Goal: Task Accomplishment & Management: Manage account settings

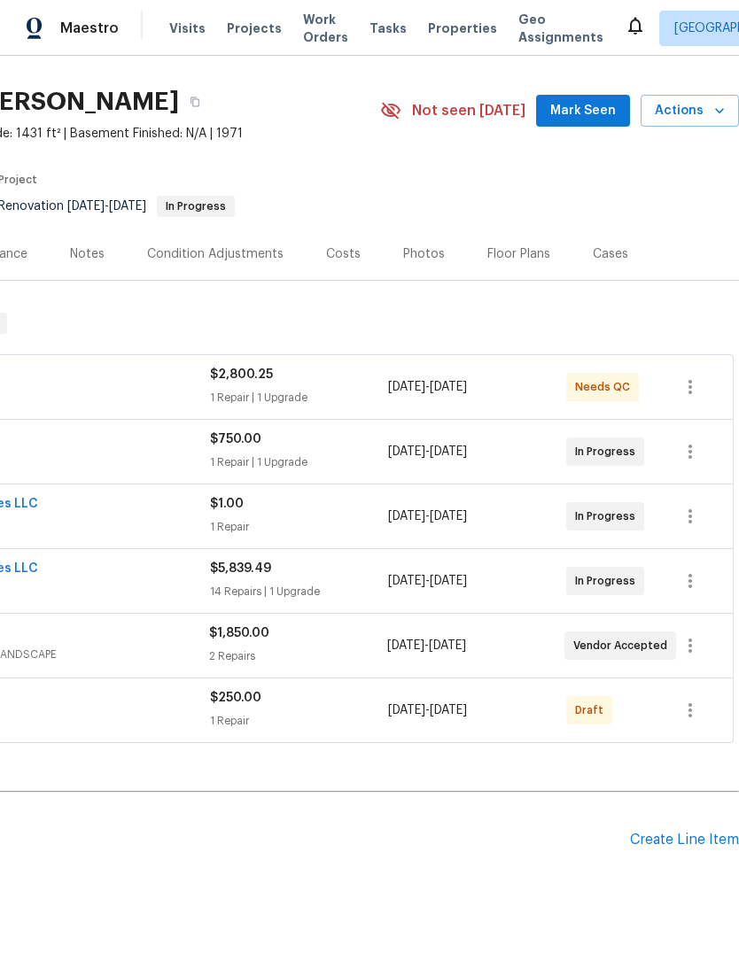
scroll to position [41, 262]
click at [689, 716] on icon "button" at bounding box center [690, 710] width 4 height 14
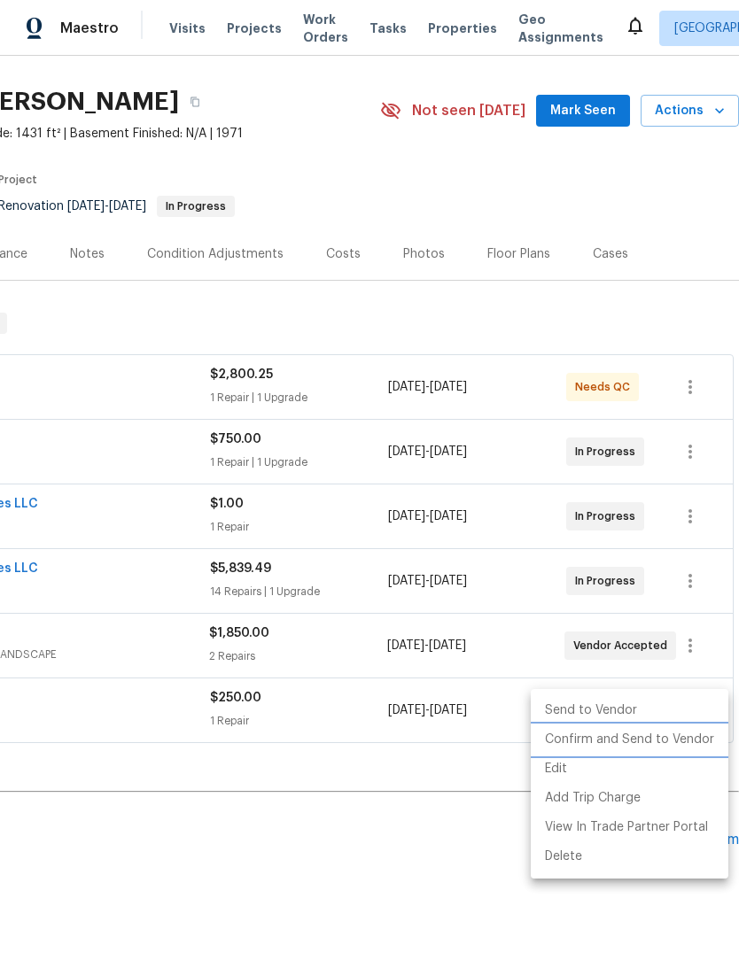
click at [677, 736] on li "Confirm and Send to Vendor" at bounding box center [628, 739] width 197 height 29
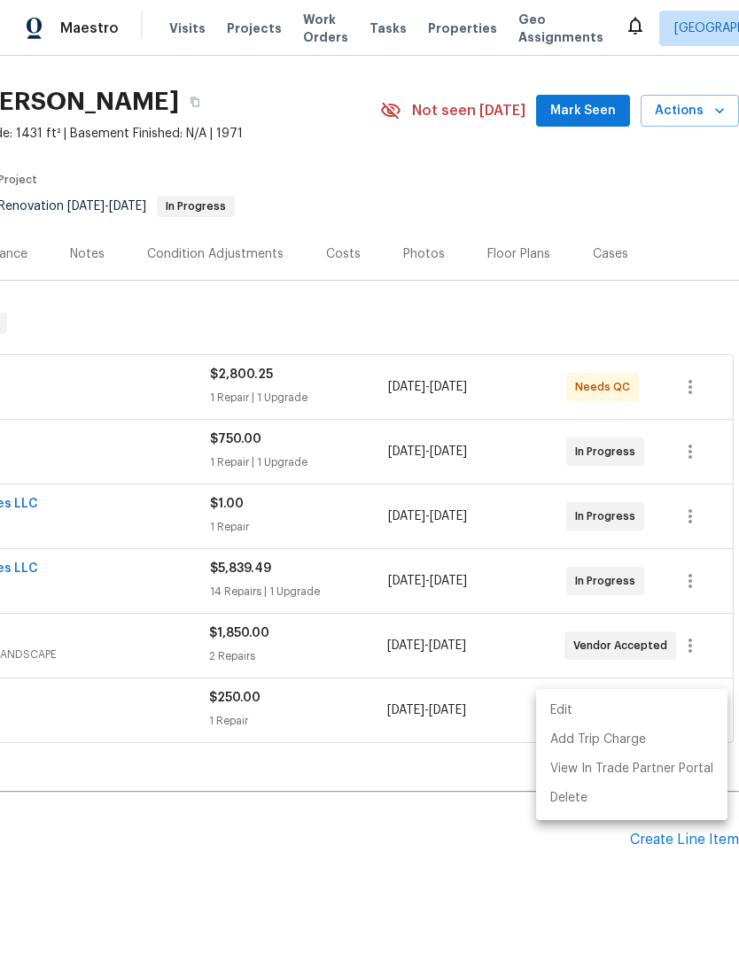
click at [499, 840] on div at bounding box center [369, 480] width 739 height 960
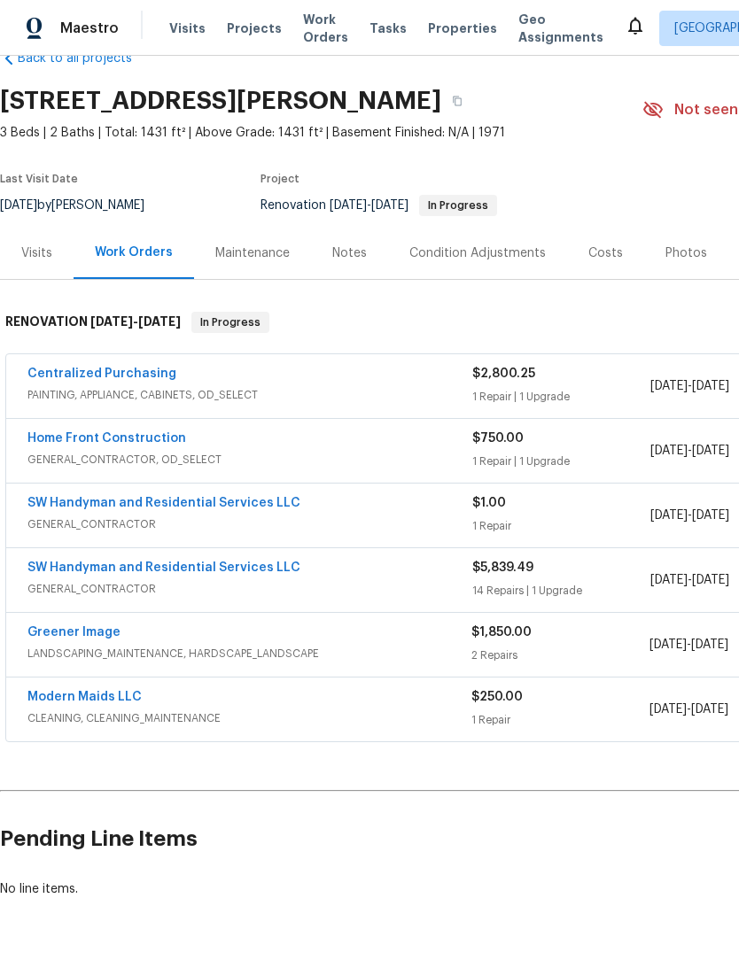
scroll to position [41, 0]
click at [143, 442] on link "Home Front Construction" at bounding box center [106, 439] width 159 height 12
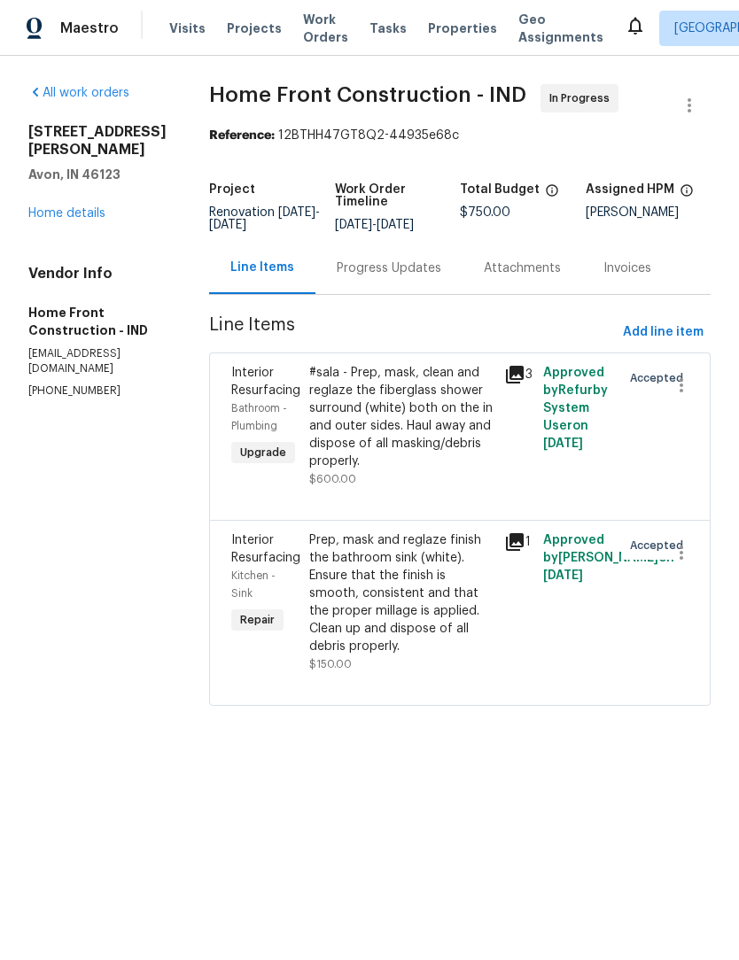
click at [415, 277] on div "Progress Updates" at bounding box center [389, 268] width 105 height 18
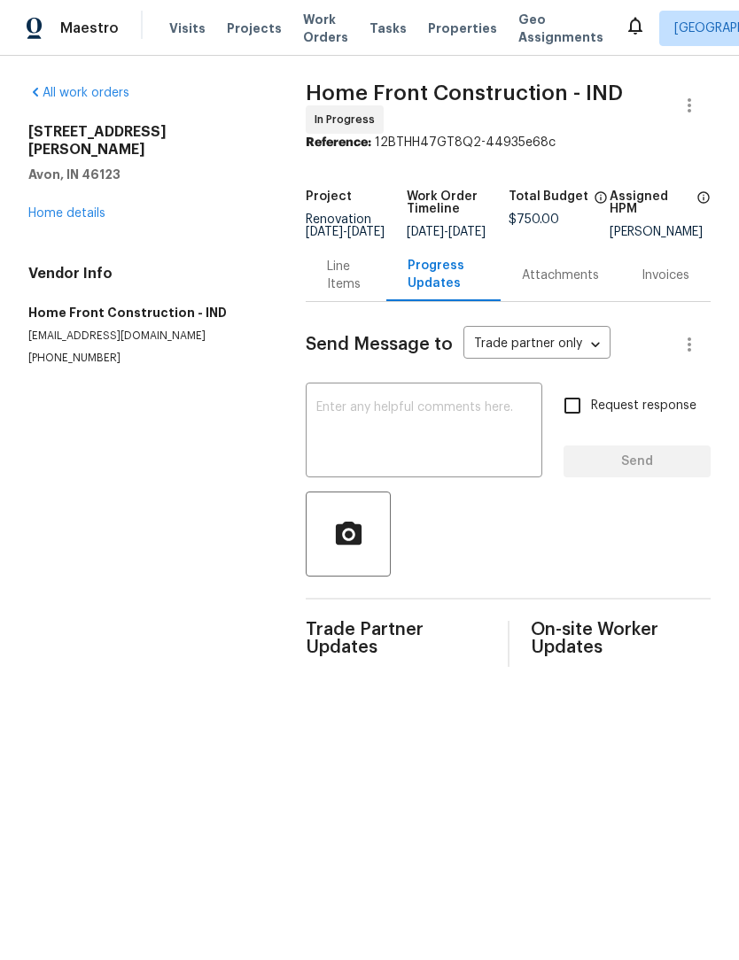
click at [393, 440] on textarea at bounding box center [423, 432] width 215 height 62
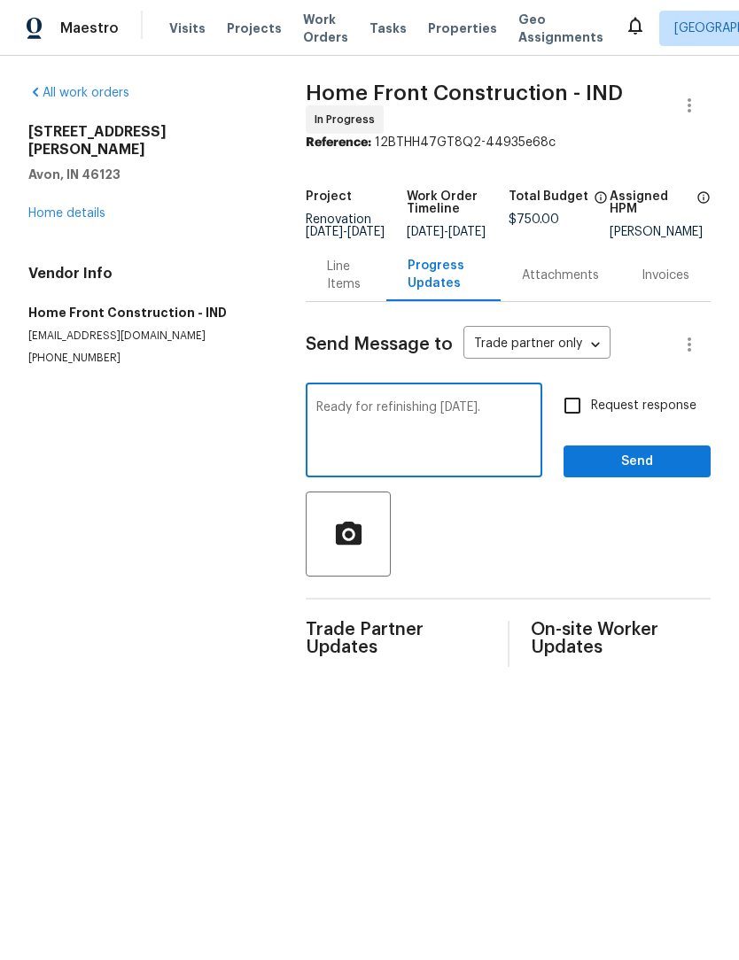
type textarea "Ready for refinishing [DATE]."
click at [665, 473] on span "Send" at bounding box center [636, 462] width 119 height 22
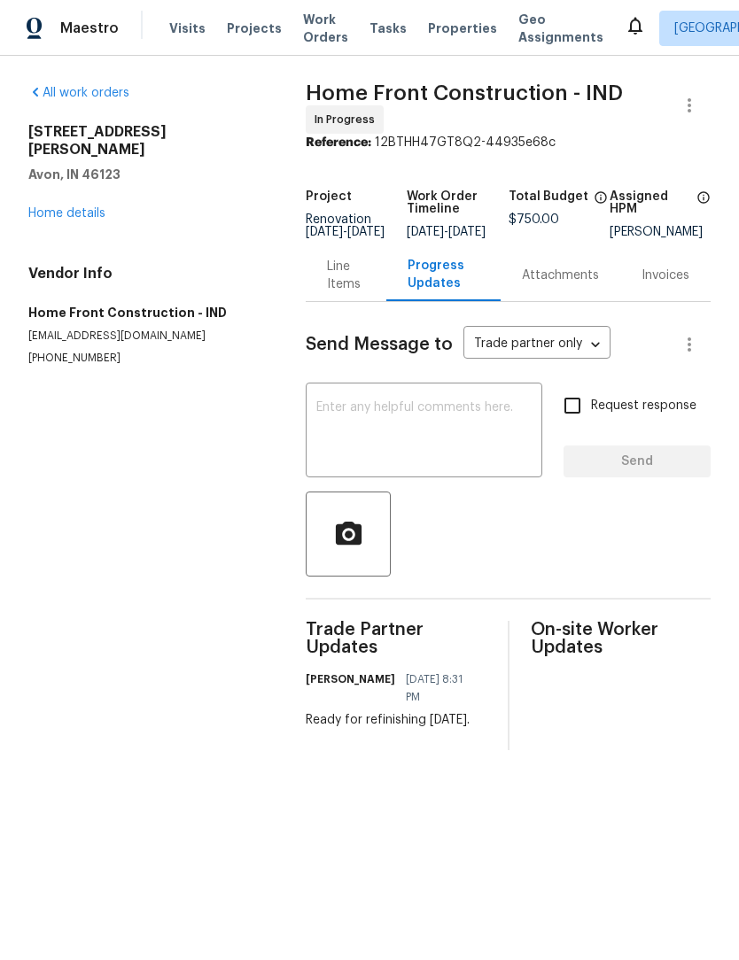
click at [195, 27] on span "Visits" at bounding box center [187, 28] width 36 height 18
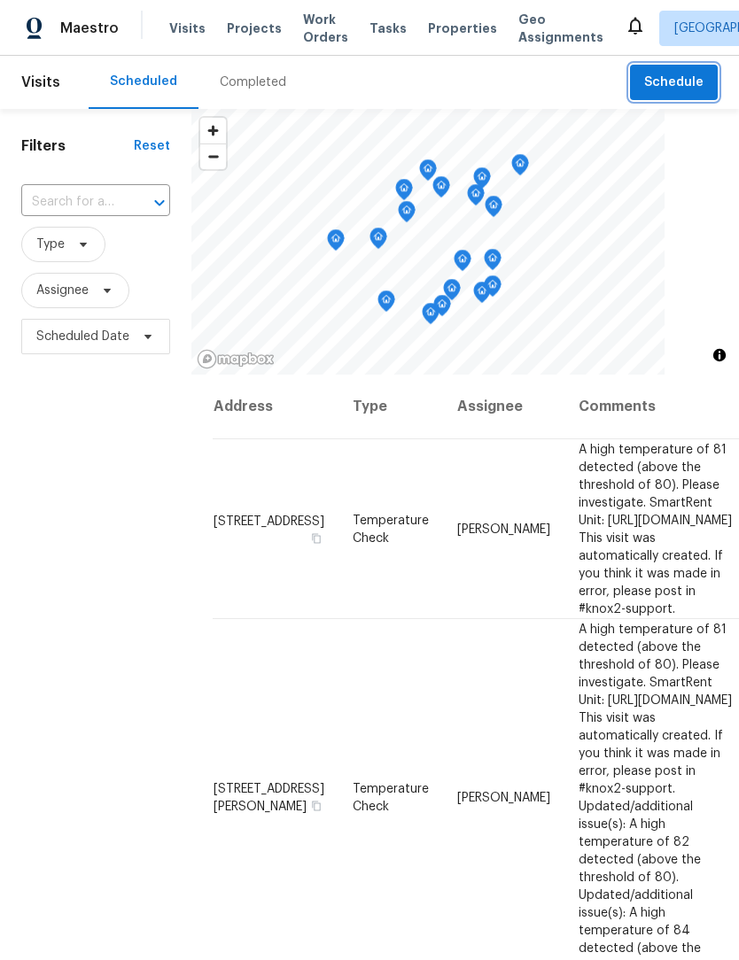
click at [693, 82] on span "Schedule" at bounding box center [673, 83] width 59 height 22
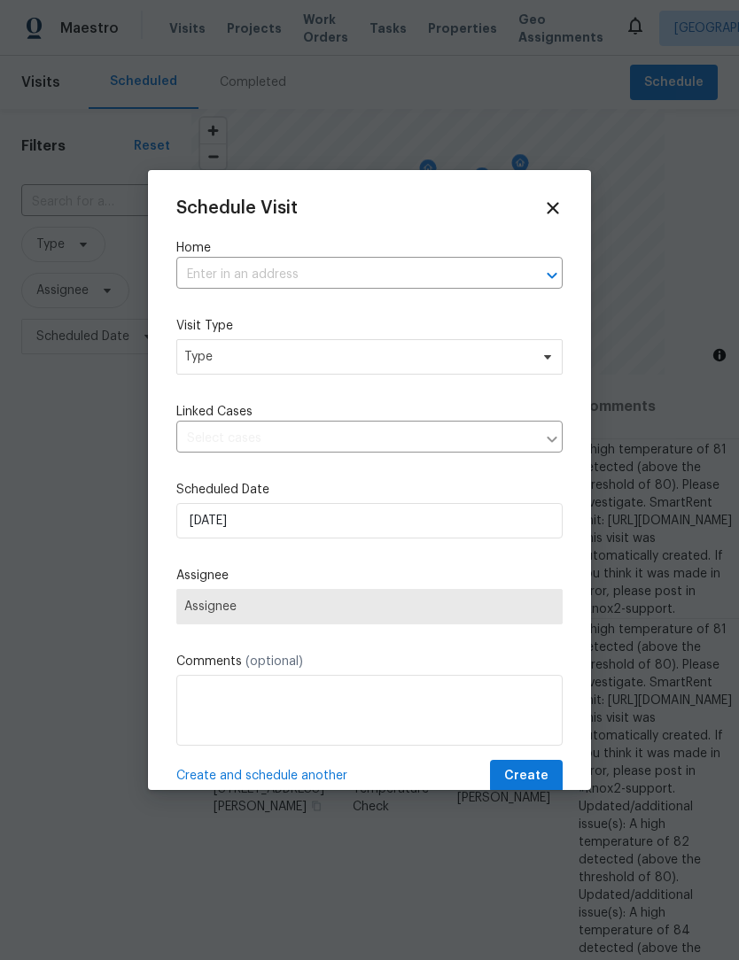
click at [303, 281] on input "text" at bounding box center [344, 274] width 337 height 27
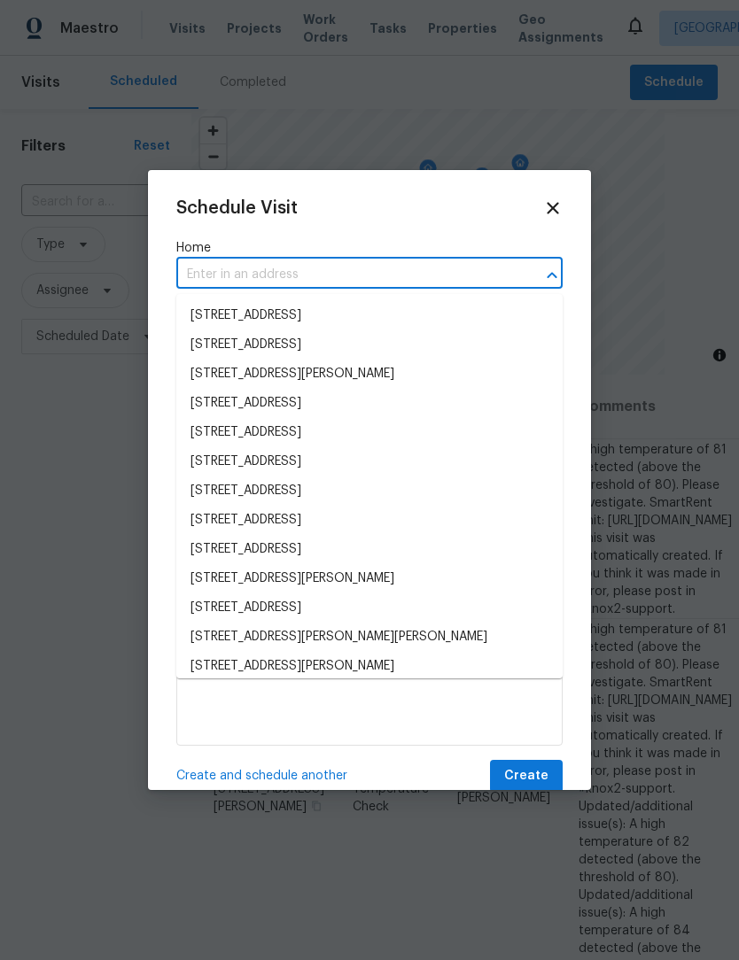
type input "v"
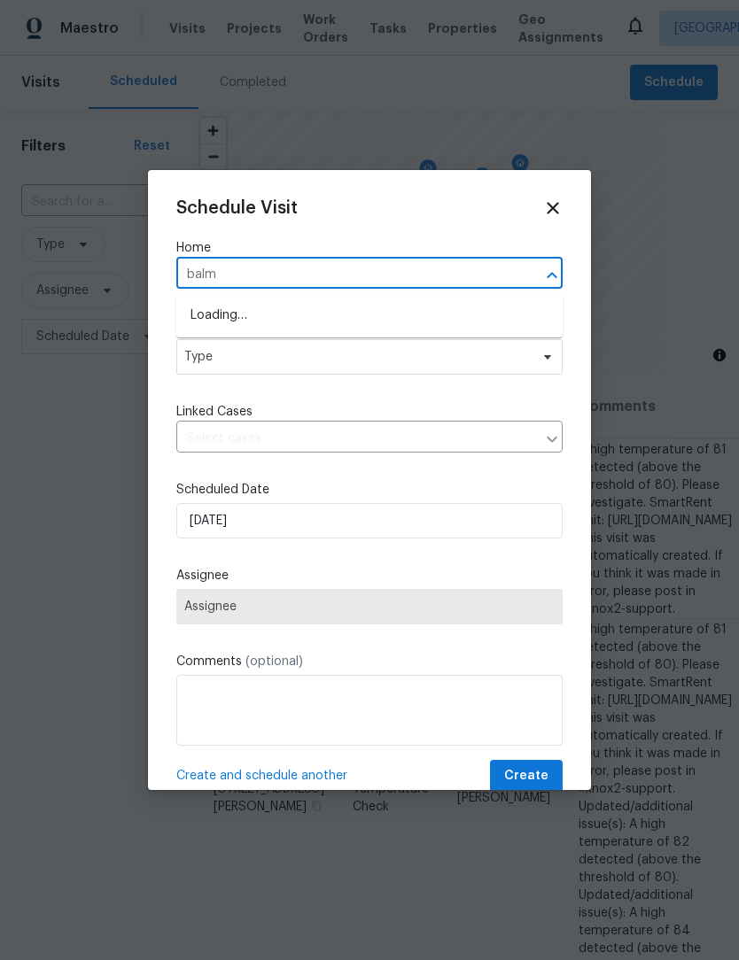
type input "balmo"
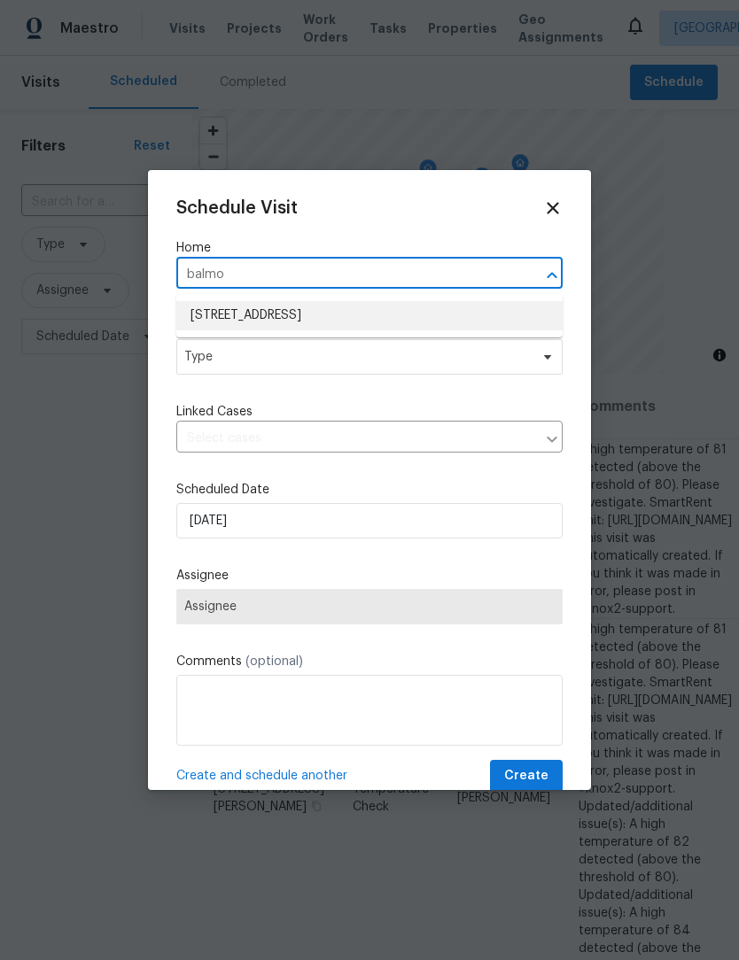
click at [325, 313] on li "[STREET_ADDRESS]" at bounding box center [369, 315] width 386 height 29
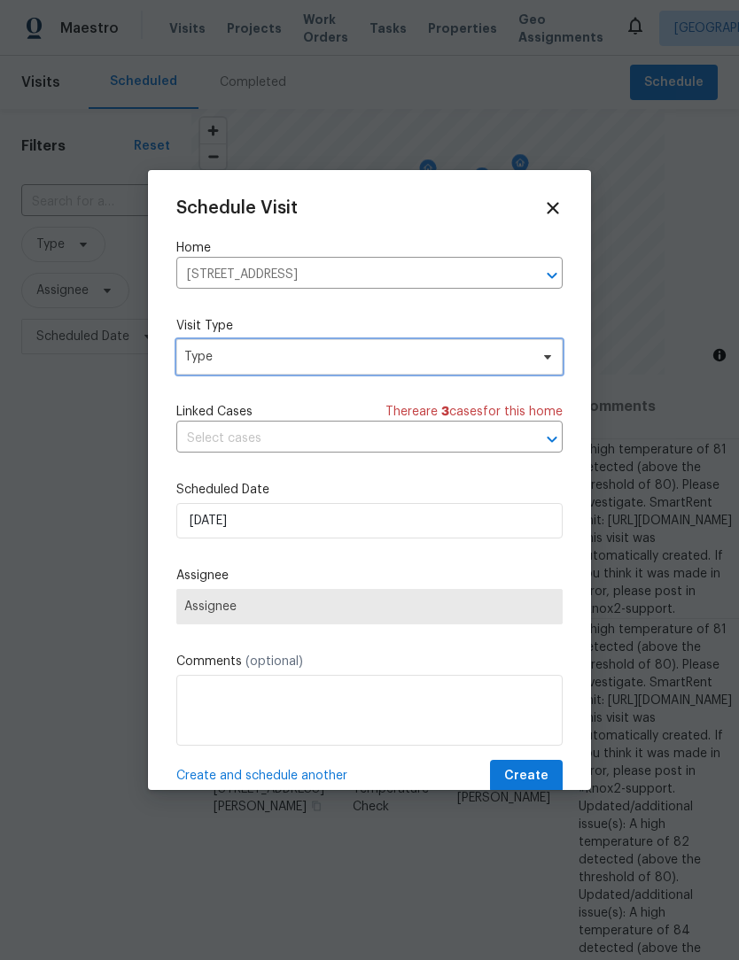
click at [329, 361] on span "Type" at bounding box center [356, 357] width 345 height 18
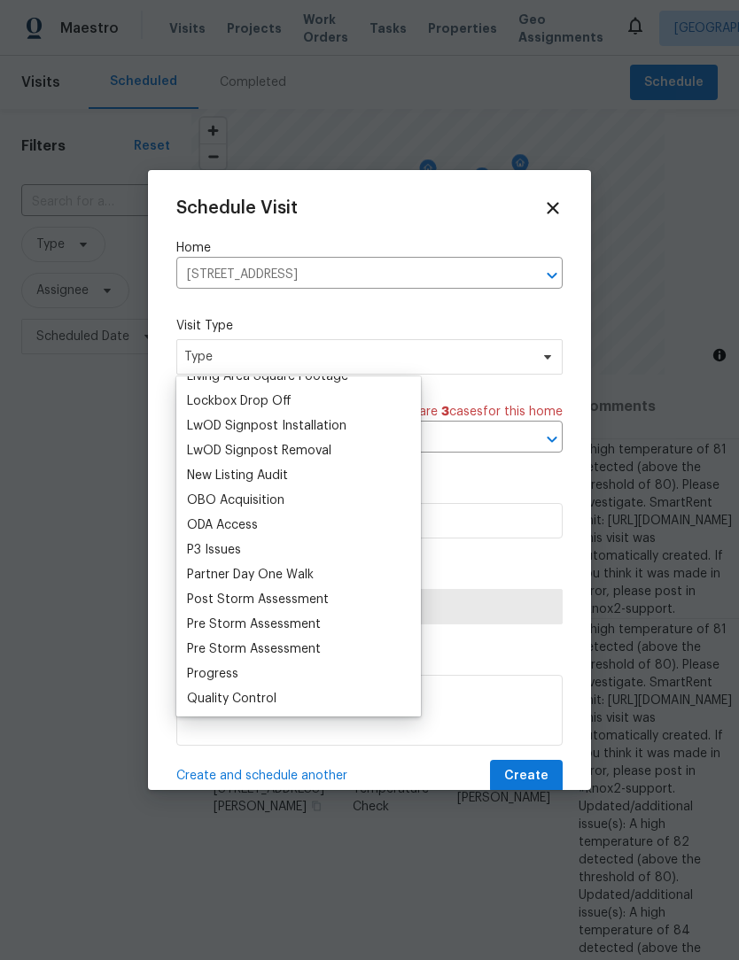
scroll to position [972, 0]
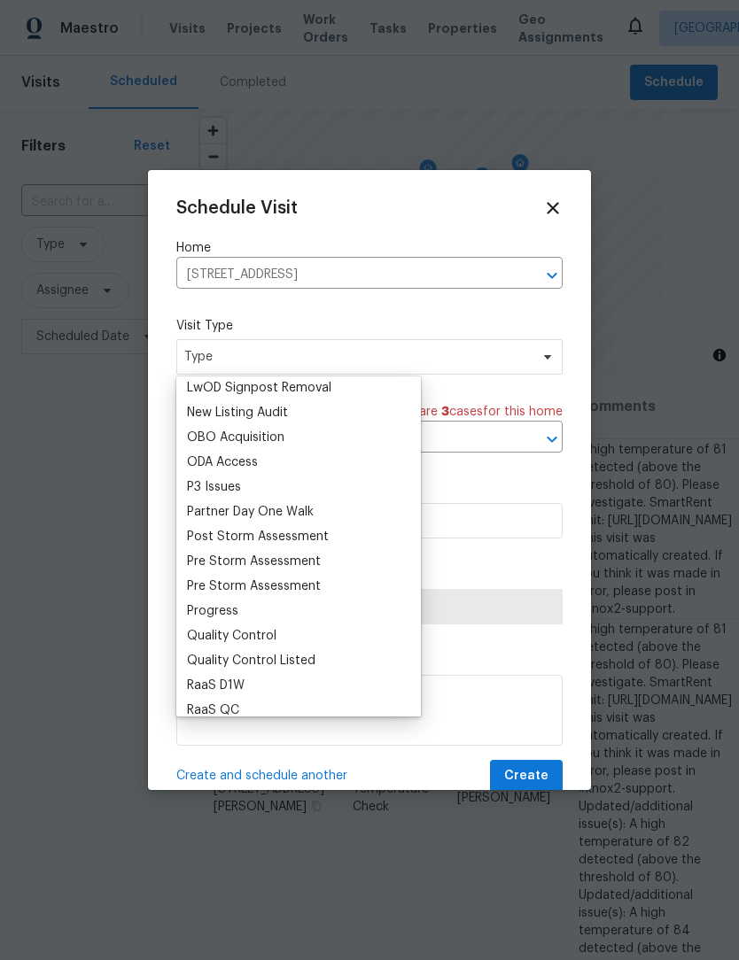
click at [221, 615] on div "Progress" at bounding box center [212, 611] width 51 height 18
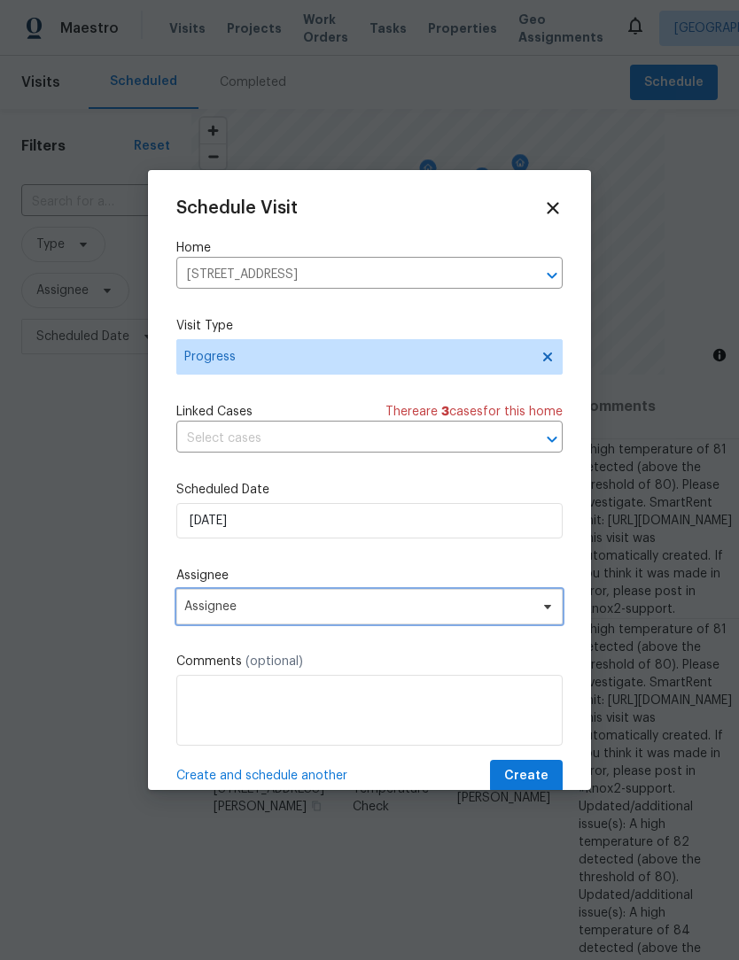
click at [352, 618] on span "Assignee" at bounding box center [369, 606] width 386 height 35
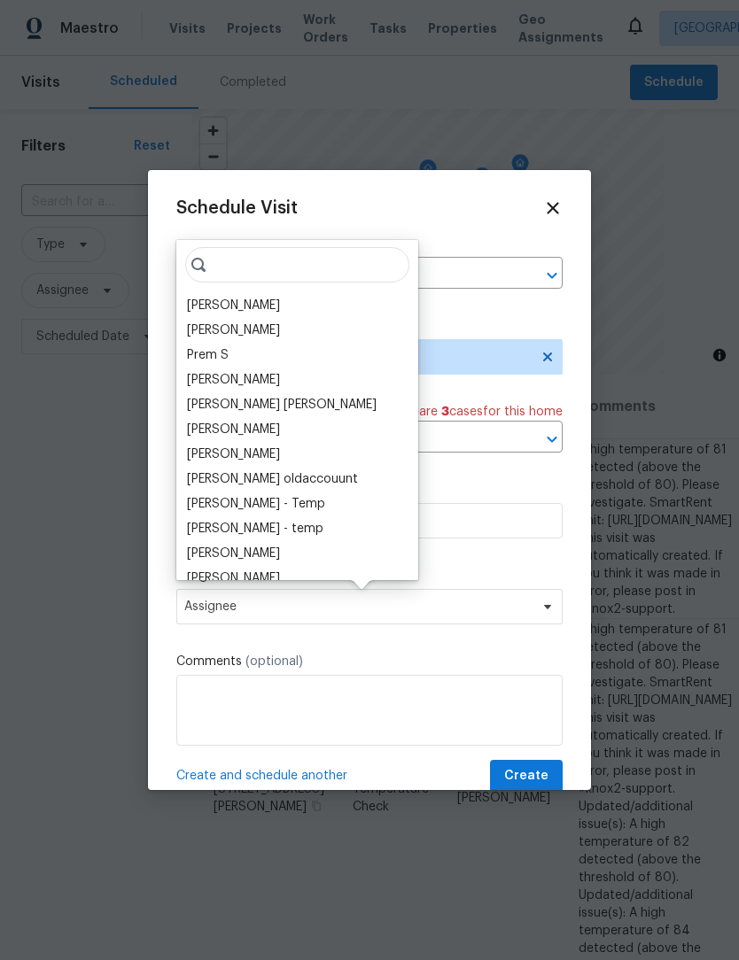
click at [241, 308] on div "[PERSON_NAME]" at bounding box center [233, 306] width 93 height 18
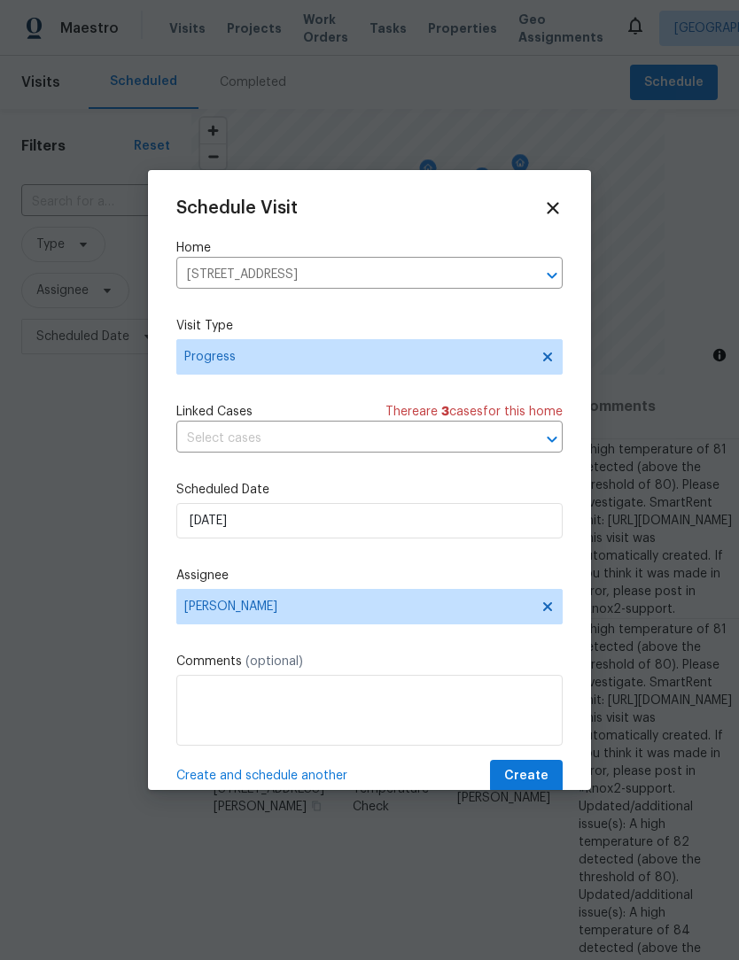
click at [299, 781] on span "Create and schedule another" at bounding box center [261, 776] width 171 height 18
click at [528, 270] on icon "Clear" at bounding box center [529, 276] width 18 height 18
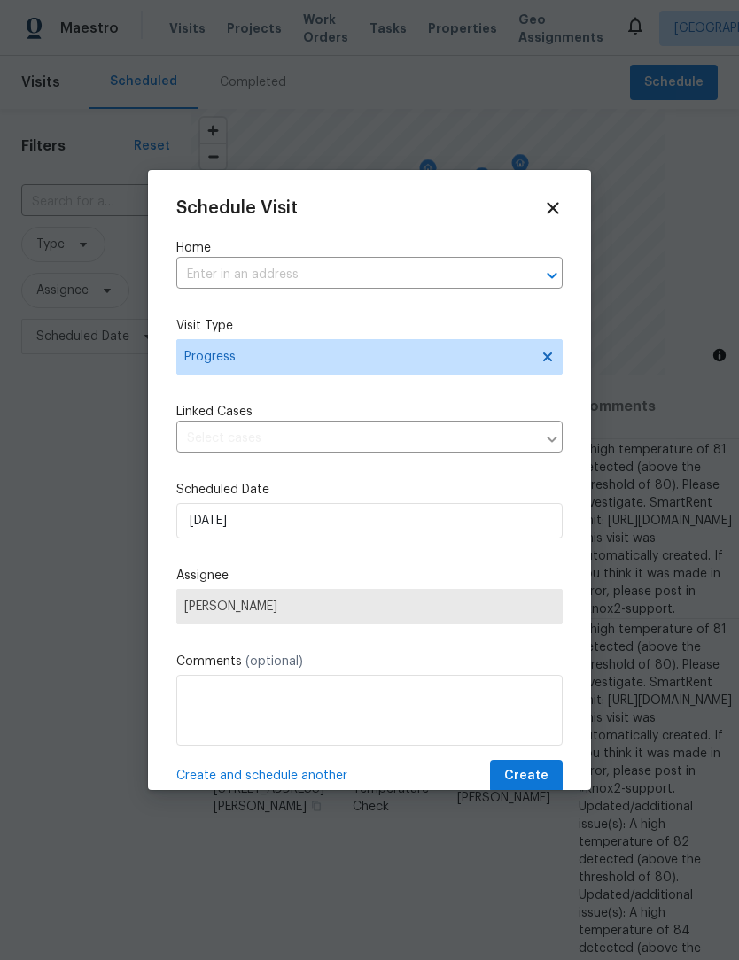
click at [352, 289] on input "text" at bounding box center [344, 274] width 337 height 27
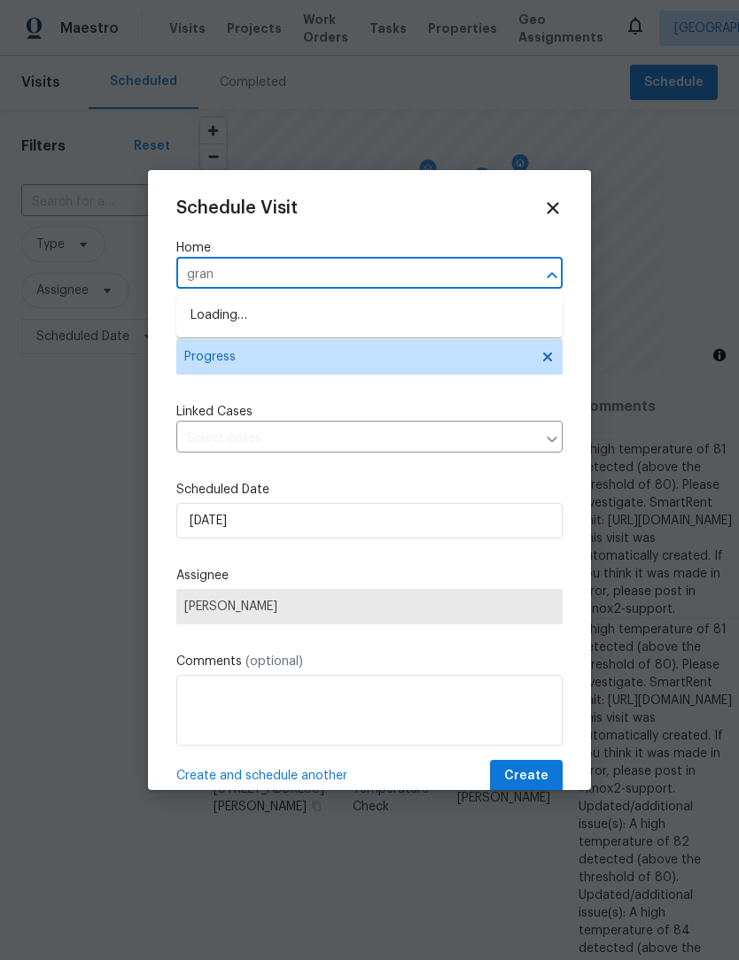
type input "grant"
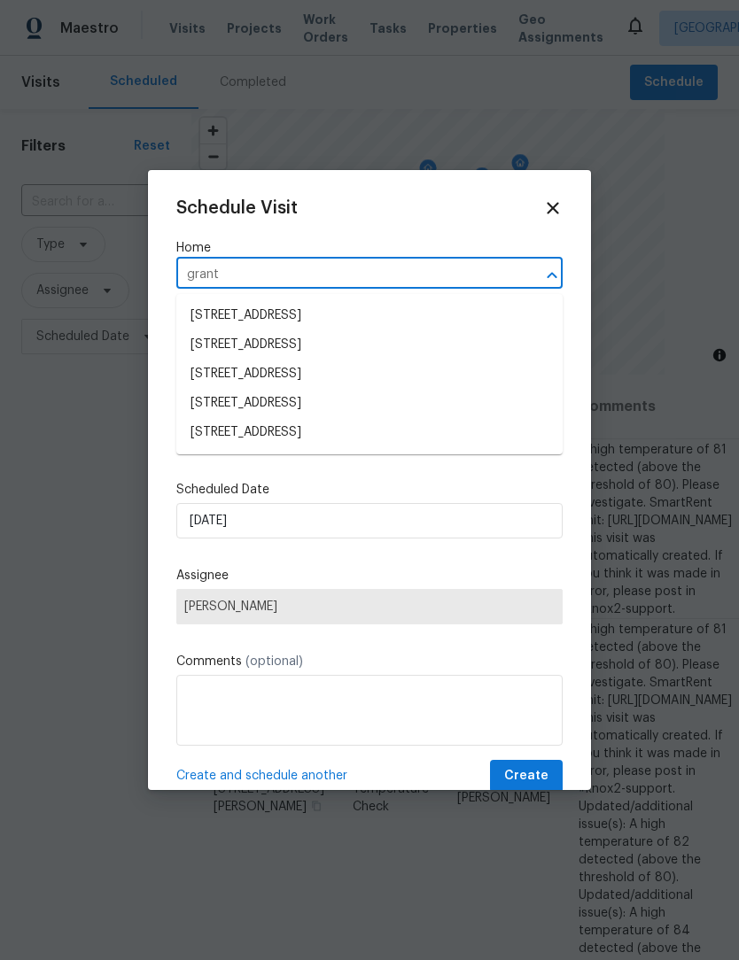
click at [297, 406] on li "[STREET_ADDRESS]" at bounding box center [369, 403] width 386 height 29
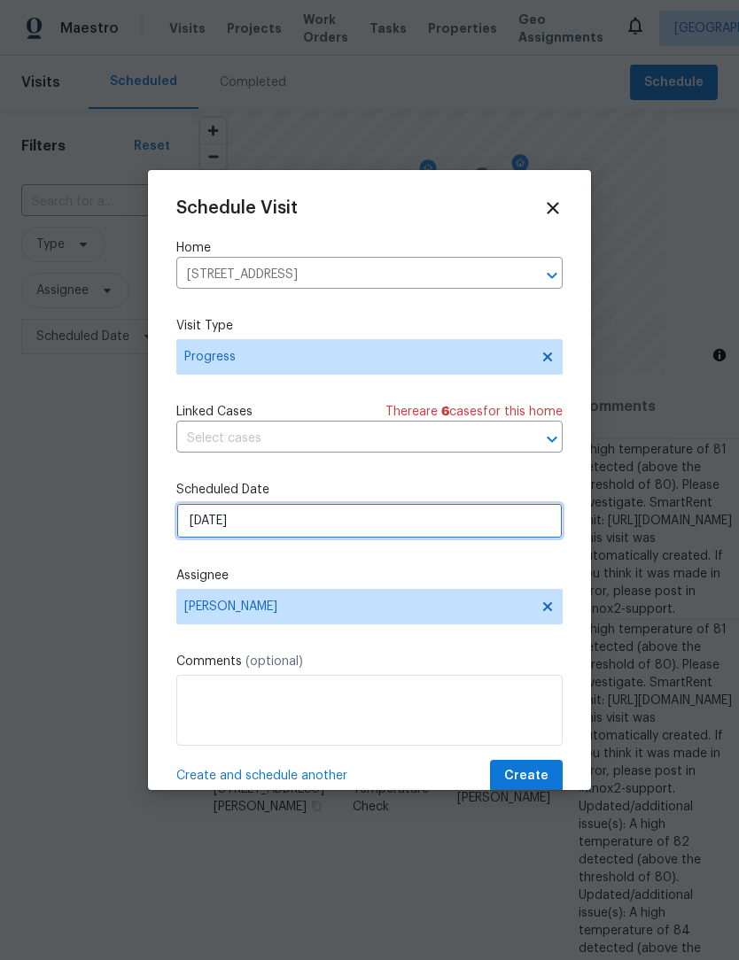
click at [367, 523] on input "[DATE]" at bounding box center [369, 520] width 386 height 35
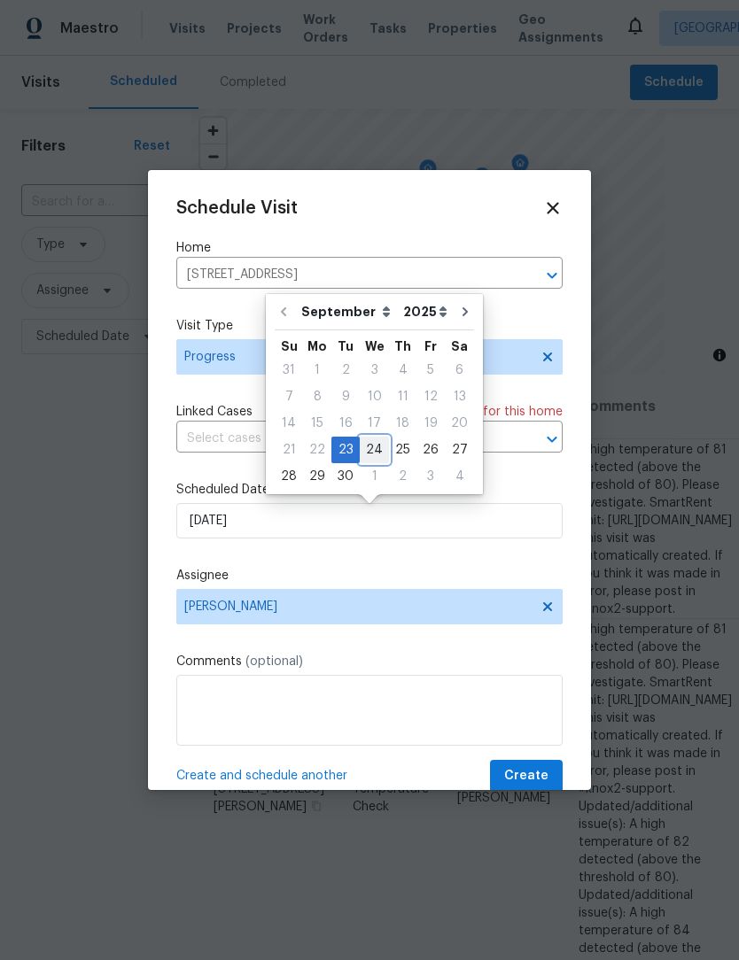
click at [375, 446] on div "24" at bounding box center [374, 449] width 29 height 25
type input "[DATE]"
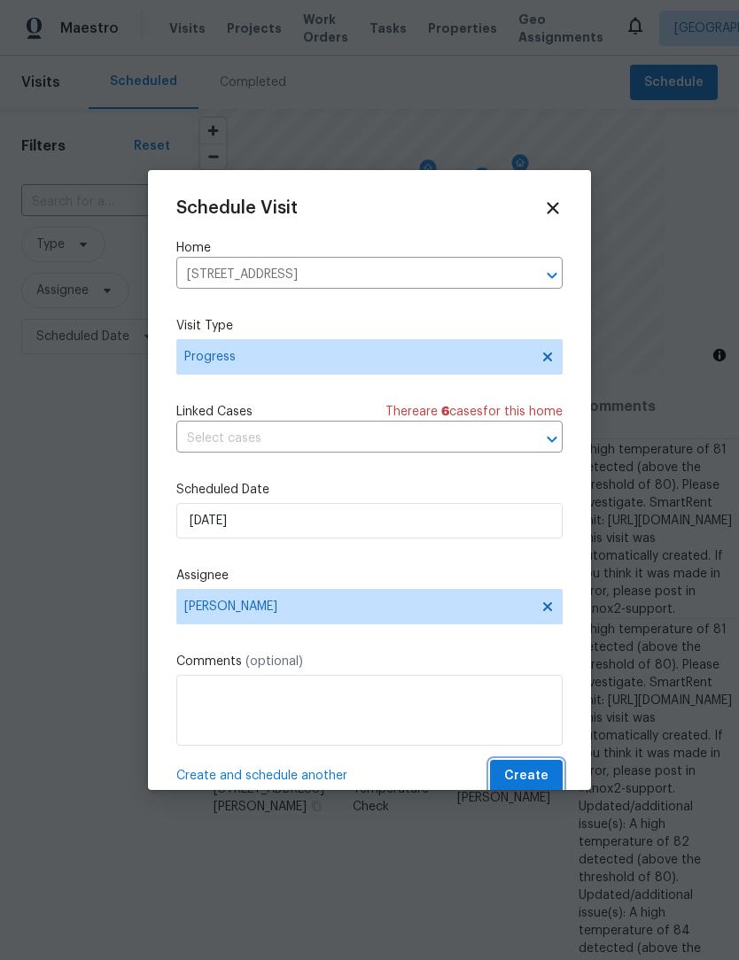
click at [523, 771] on span "Create" at bounding box center [526, 776] width 44 height 22
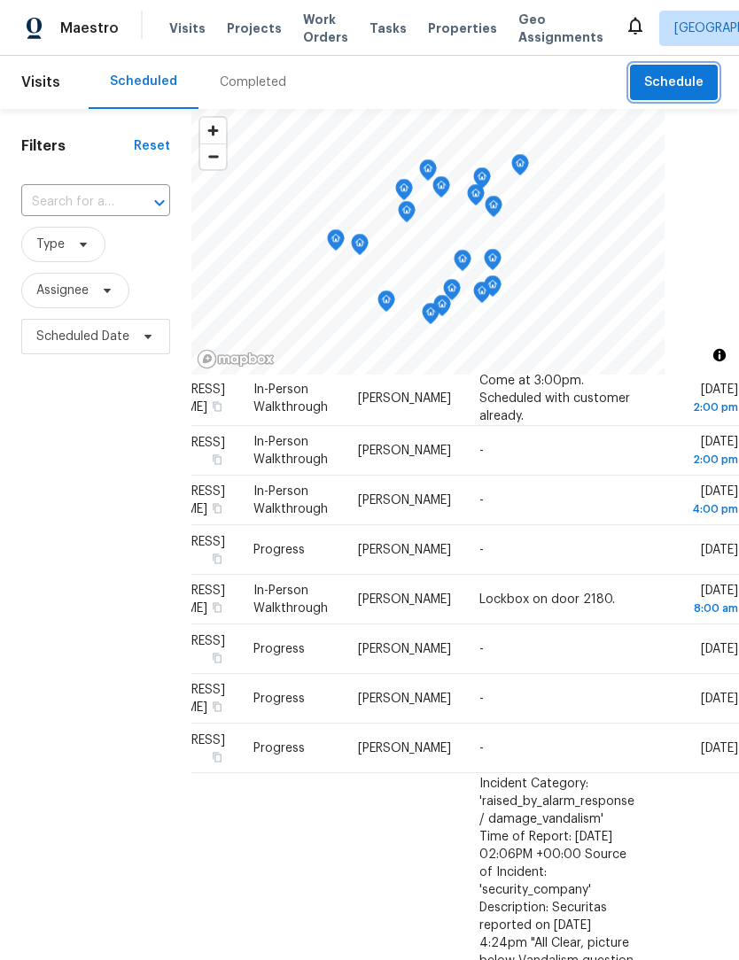
scroll to position [1015, 155]
click at [0, 0] on icon at bounding box center [0, 0] width 0 height 0
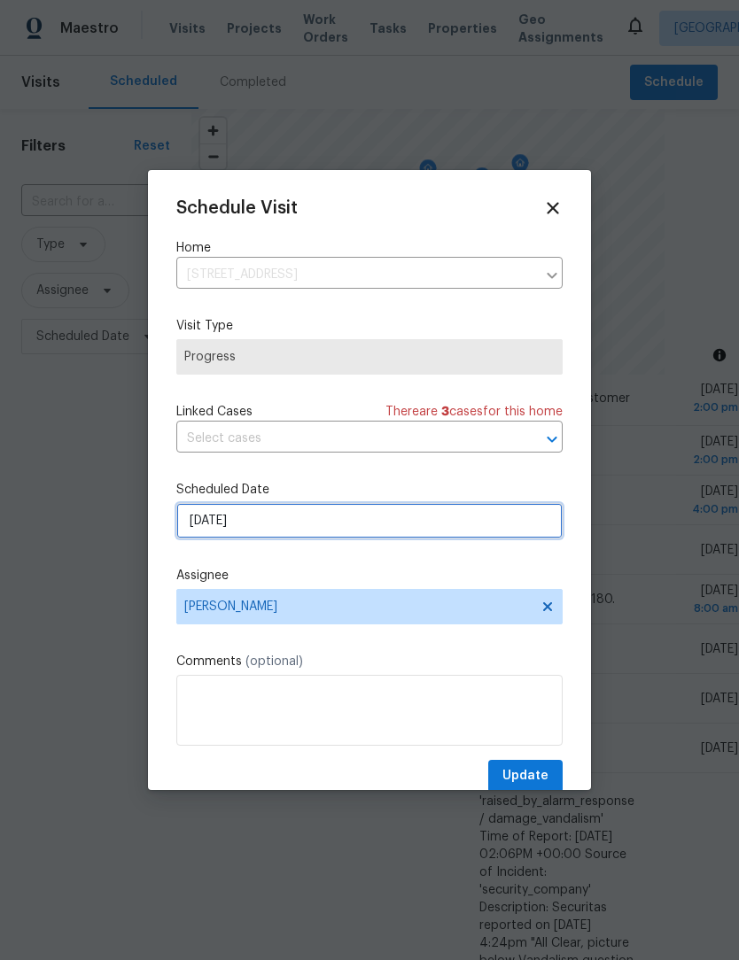
click at [315, 523] on input "[DATE]" at bounding box center [369, 520] width 386 height 35
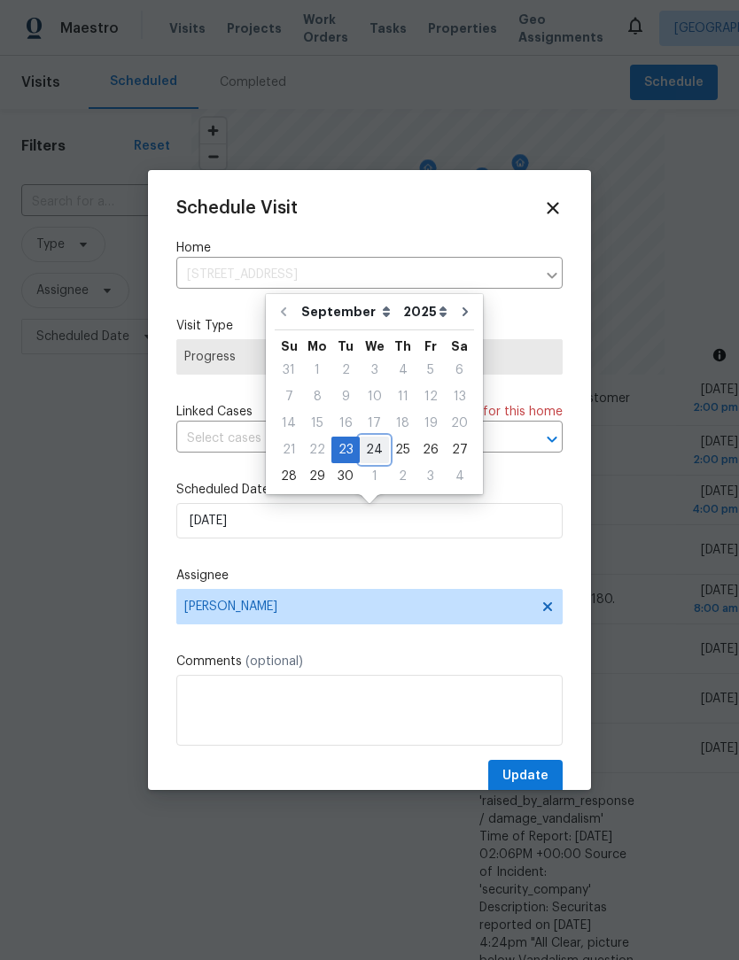
click at [377, 452] on div "24" at bounding box center [374, 449] width 29 height 25
type input "[DATE]"
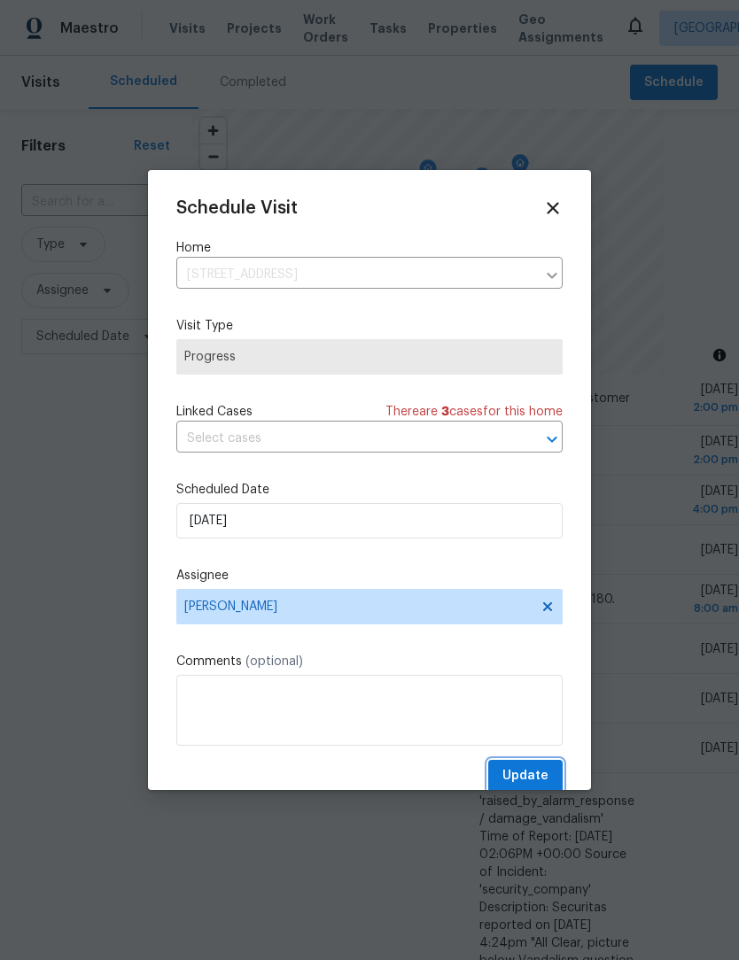
click at [523, 766] on button "Update" at bounding box center [525, 776] width 74 height 33
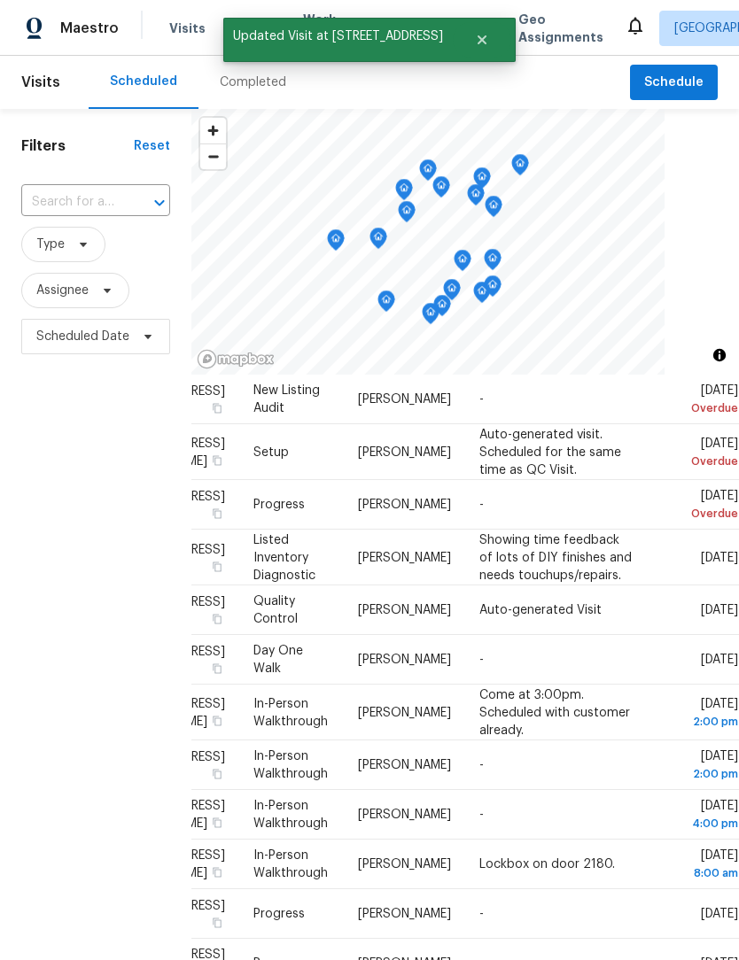
scroll to position [699, 155]
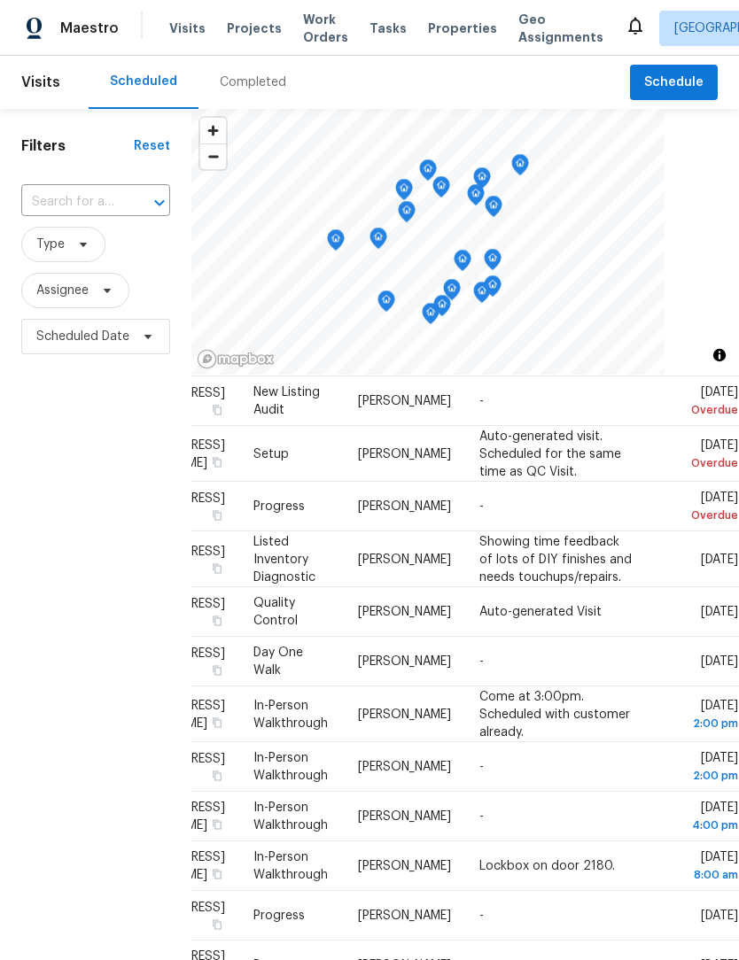
click at [0, 0] on icon at bounding box center [0, 0] width 0 height 0
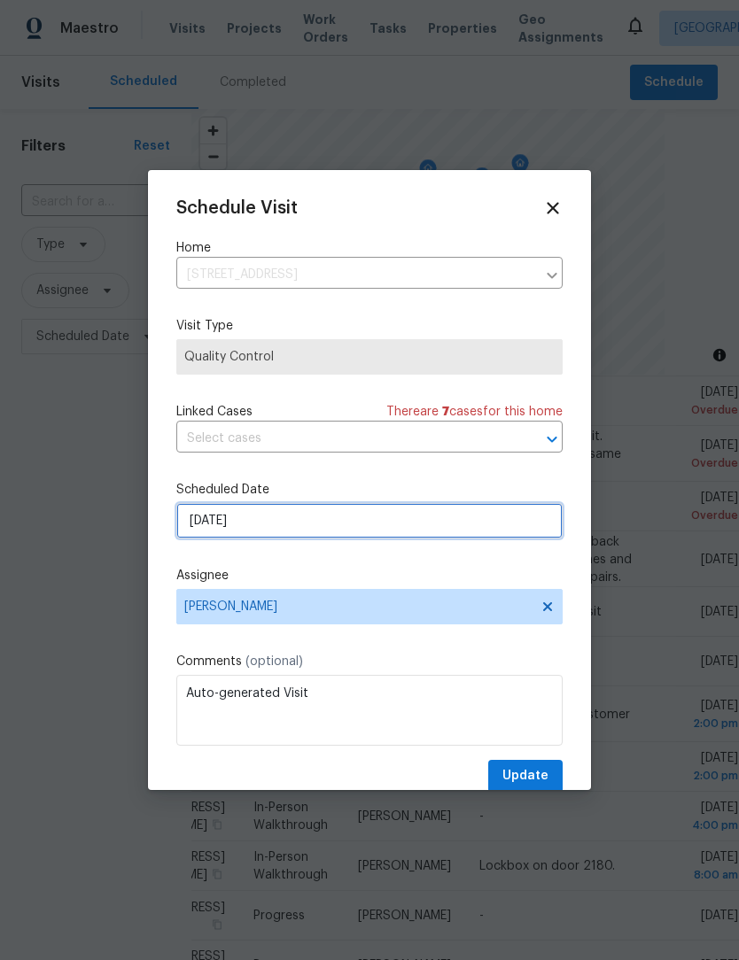
click at [313, 525] on input "[DATE]" at bounding box center [369, 520] width 386 height 35
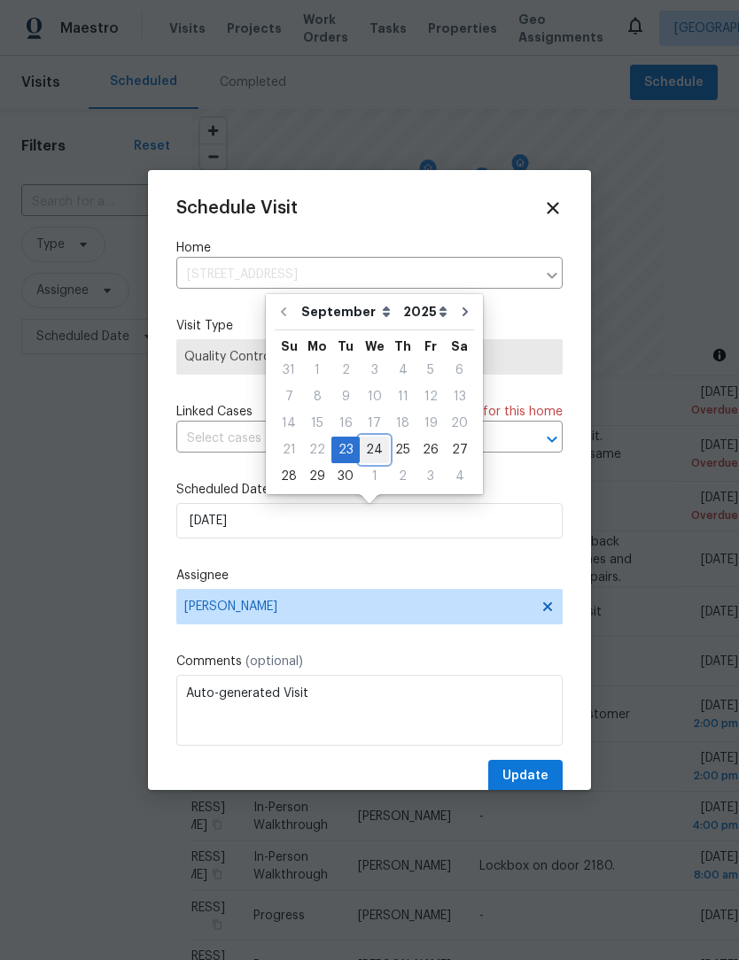
click at [380, 454] on div "24" at bounding box center [374, 449] width 29 height 25
type input "[DATE]"
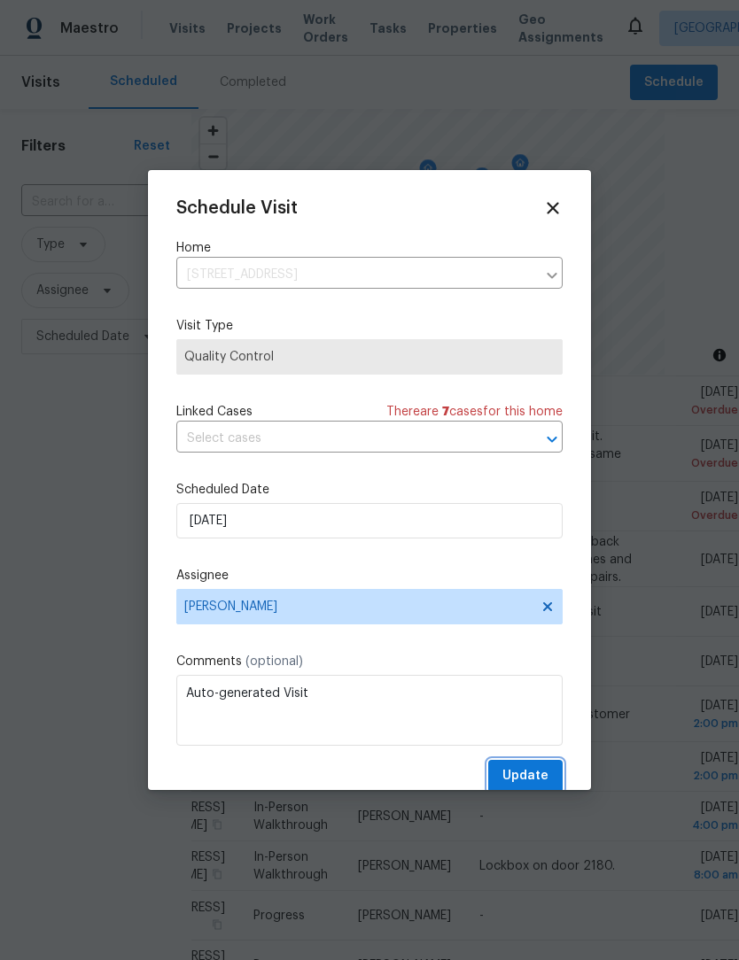
click at [523, 777] on span "Update" at bounding box center [525, 776] width 46 height 22
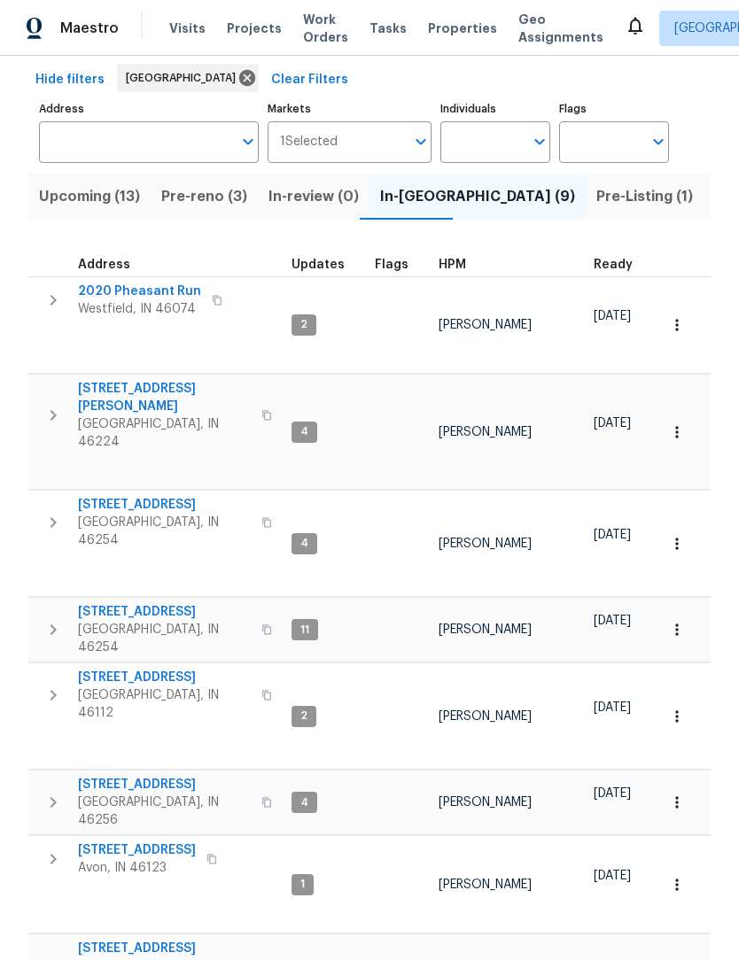
scroll to position [76, 0]
